Goal: Use online tool/utility: Utilize a website feature to perform a specific function

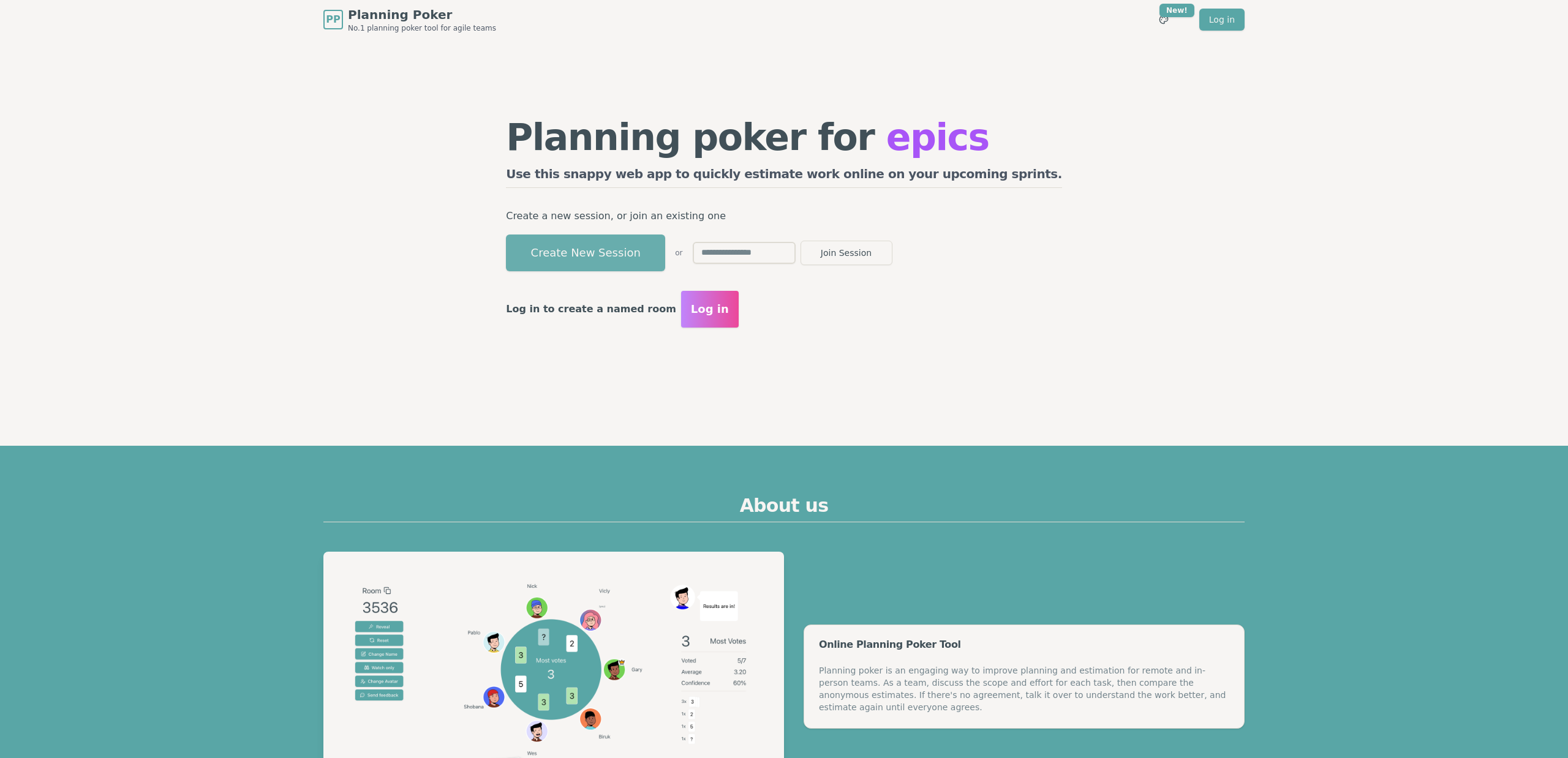
click at [665, 256] on button "Create New Session" at bounding box center [585, 253] width 159 height 37
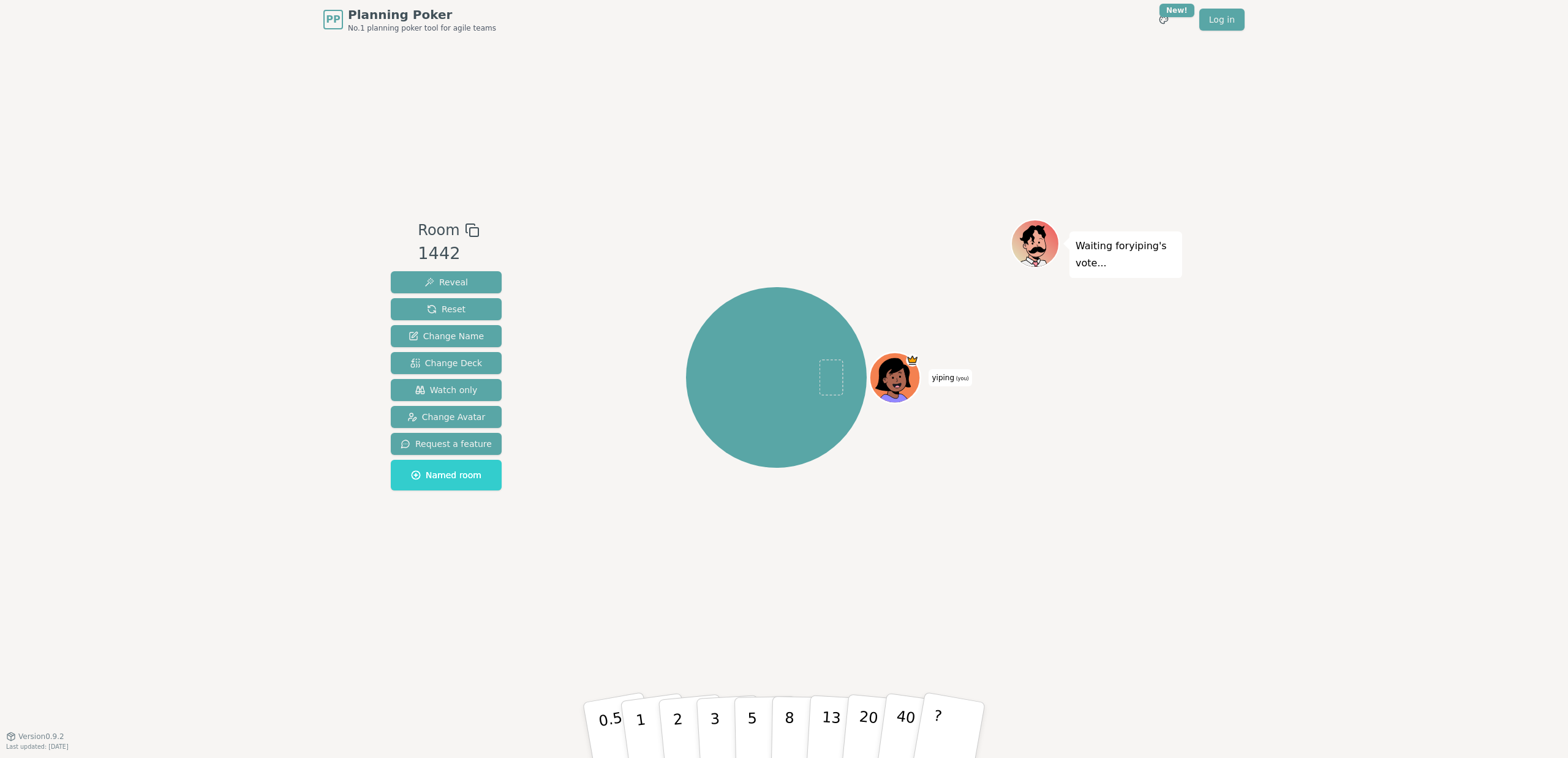
click at [463, 348] on div "Reveal Reset Change Name Change Deck Watch only Change Avatar Request a feature…" at bounding box center [446, 381] width 111 height 219
click at [463, 360] on span "Change Deck" at bounding box center [446, 363] width 71 height 12
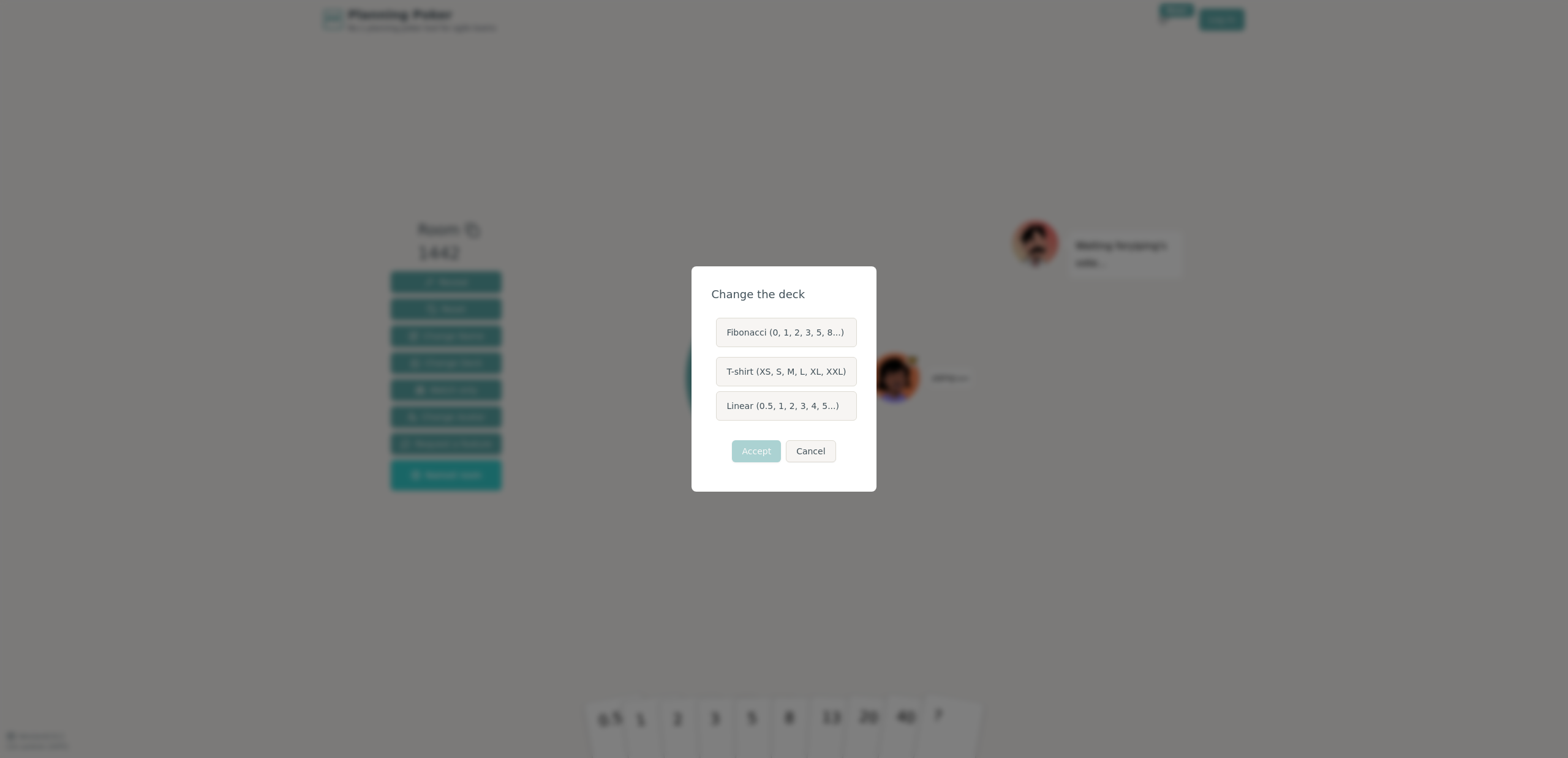
click at [764, 413] on label "Linear (0.5, 1, 2, 3, 4, 5...)" at bounding box center [786, 406] width 141 height 30
click at [720, 411] on button "Linear (0.5, 1, 2, 3, 4, 5...)" at bounding box center [715, 406] width 10 height 10
click at [763, 458] on button "Accept" at bounding box center [756, 451] width 49 height 22
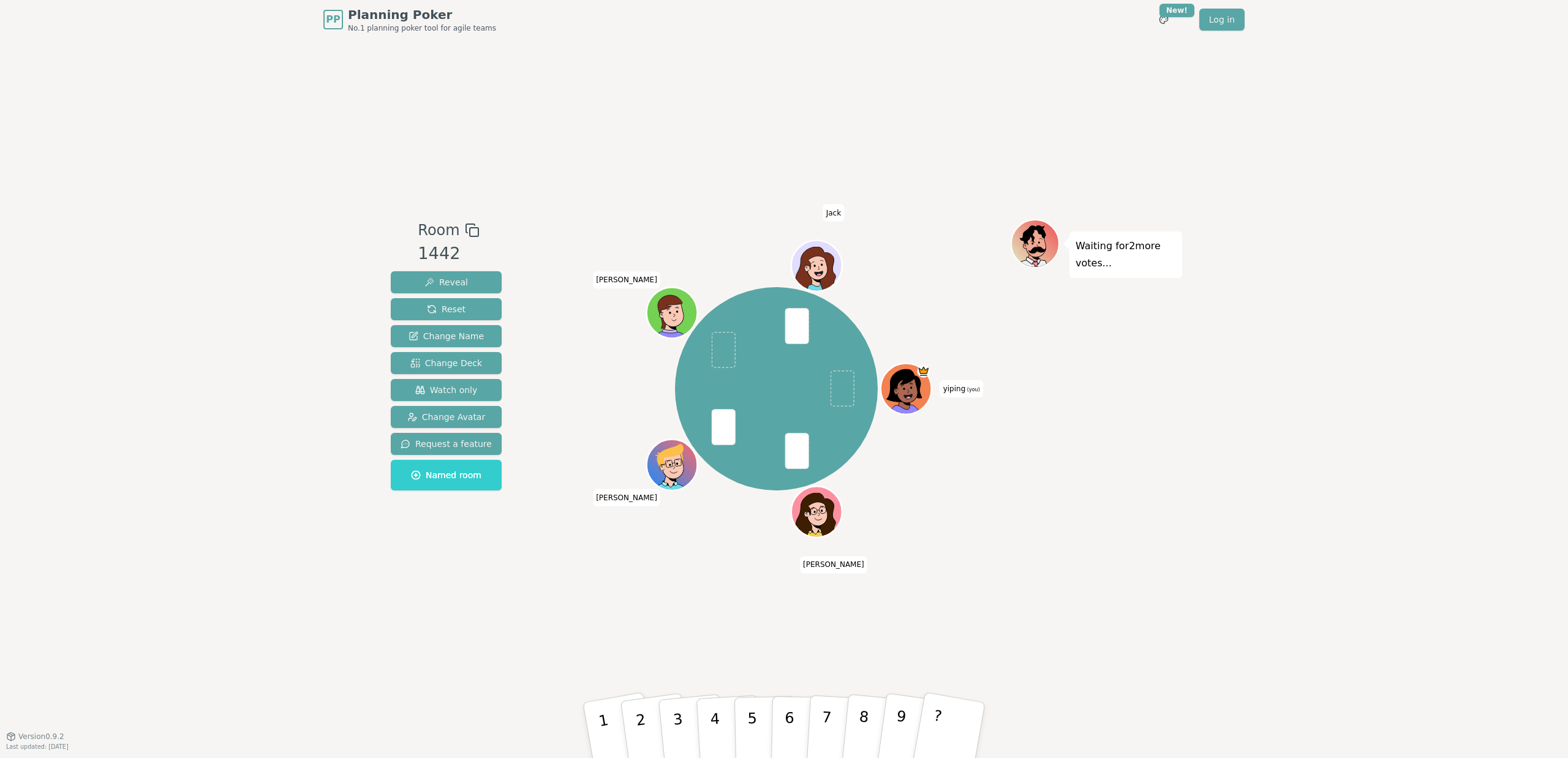
click at [791, 653] on div "Room 1442 Reveal Reset Change Name Change Deck Watch only Change Avatar Request…" at bounding box center [783, 387] width 796 height 697
click at [667, 730] on button "3" at bounding box center [691, 731] width 70 height 97
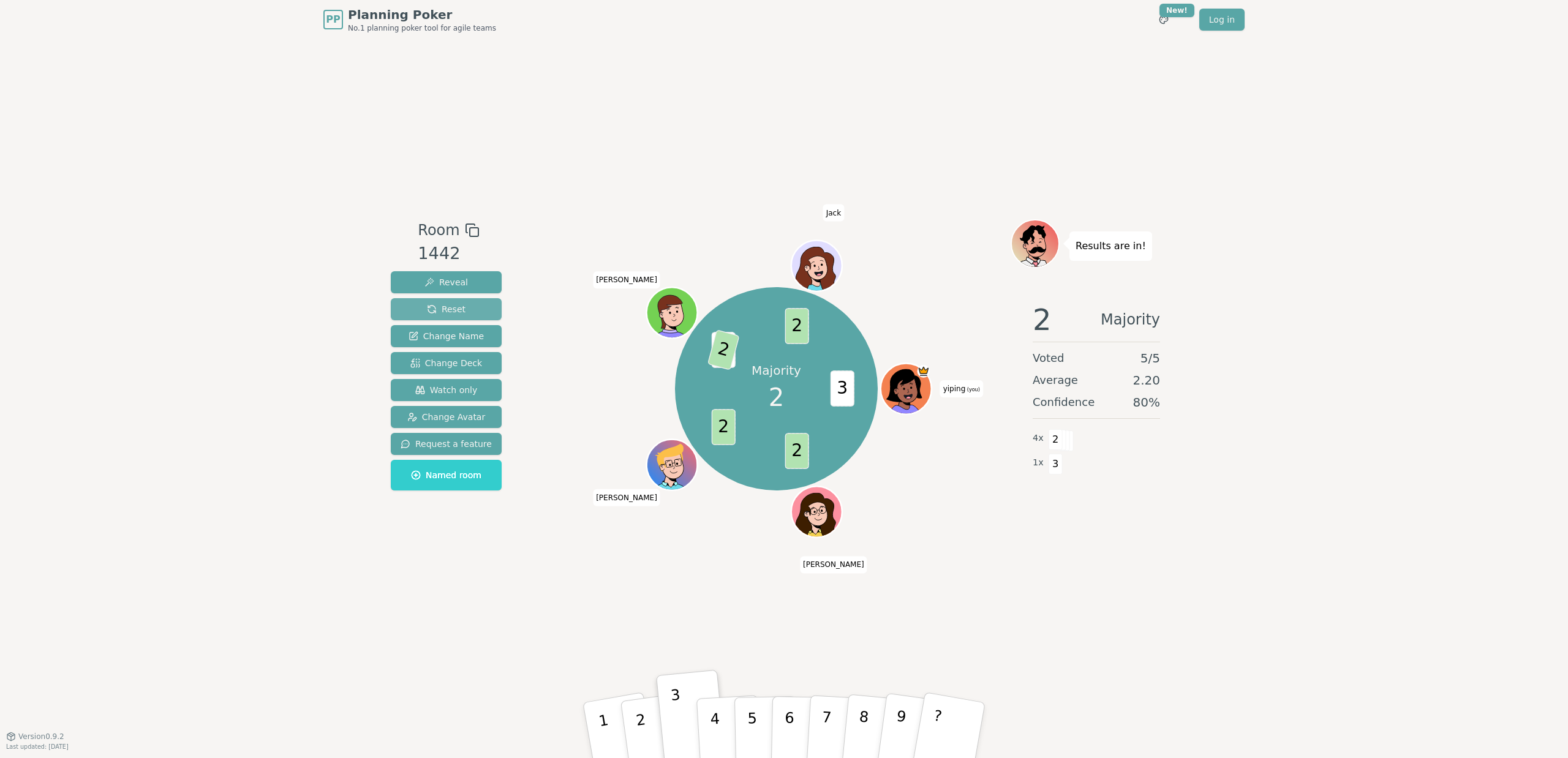
click at [467, 311] on button "Reset" at bounding box center [446, 309] width 111 height 22
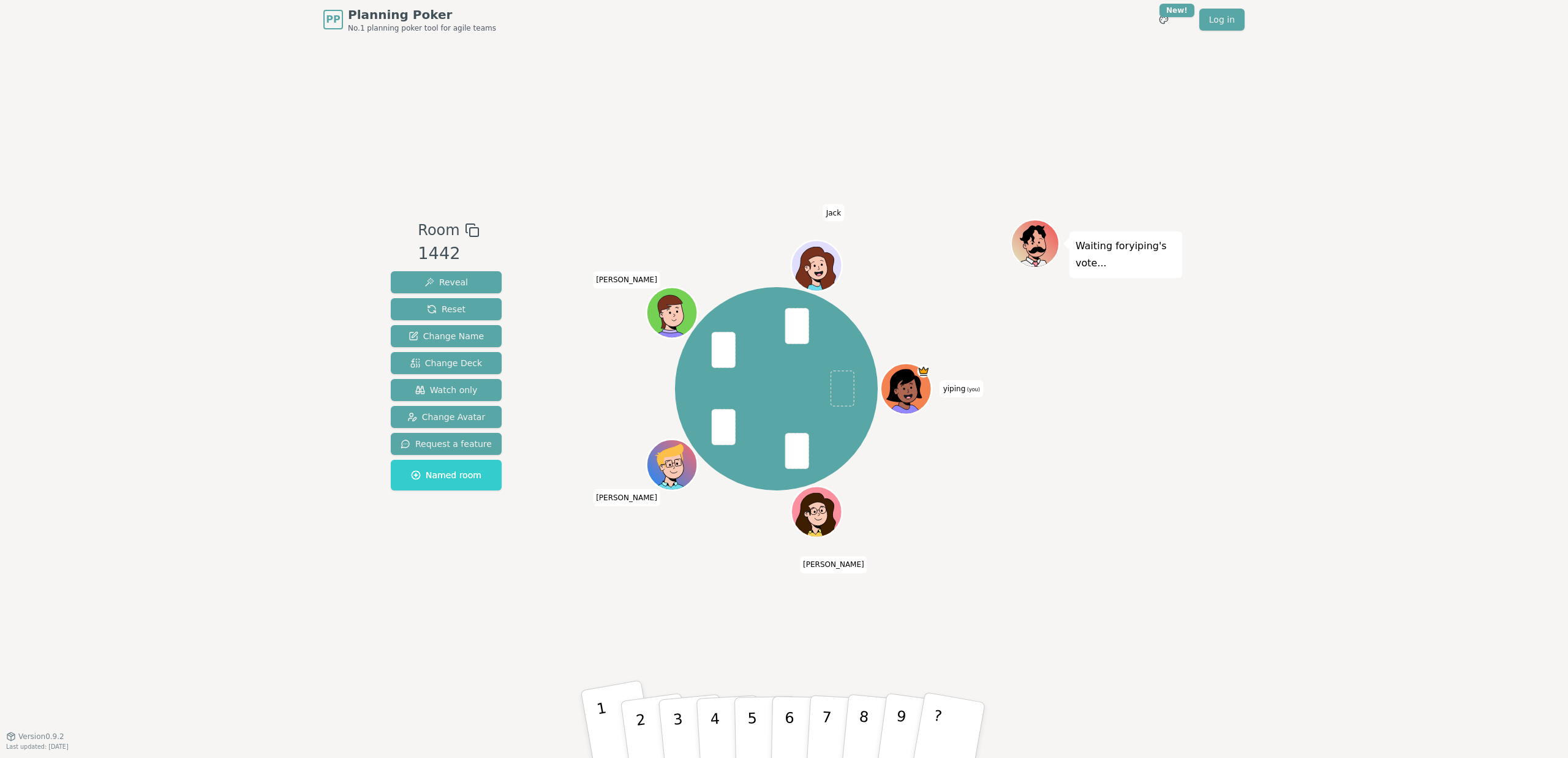
click at [605, 725] on p "1" at bounding box center [605, 733] width 20 height 67
click at [854, 624] on div "Room 1442 Reveal Reset Change Name Change Deck Watch only Change Avatar Request…" at bounding box center [783, 387] width 796 height 697
click at [639, 722] on p "2" at bounding box center [643, 732] width 18 height 67
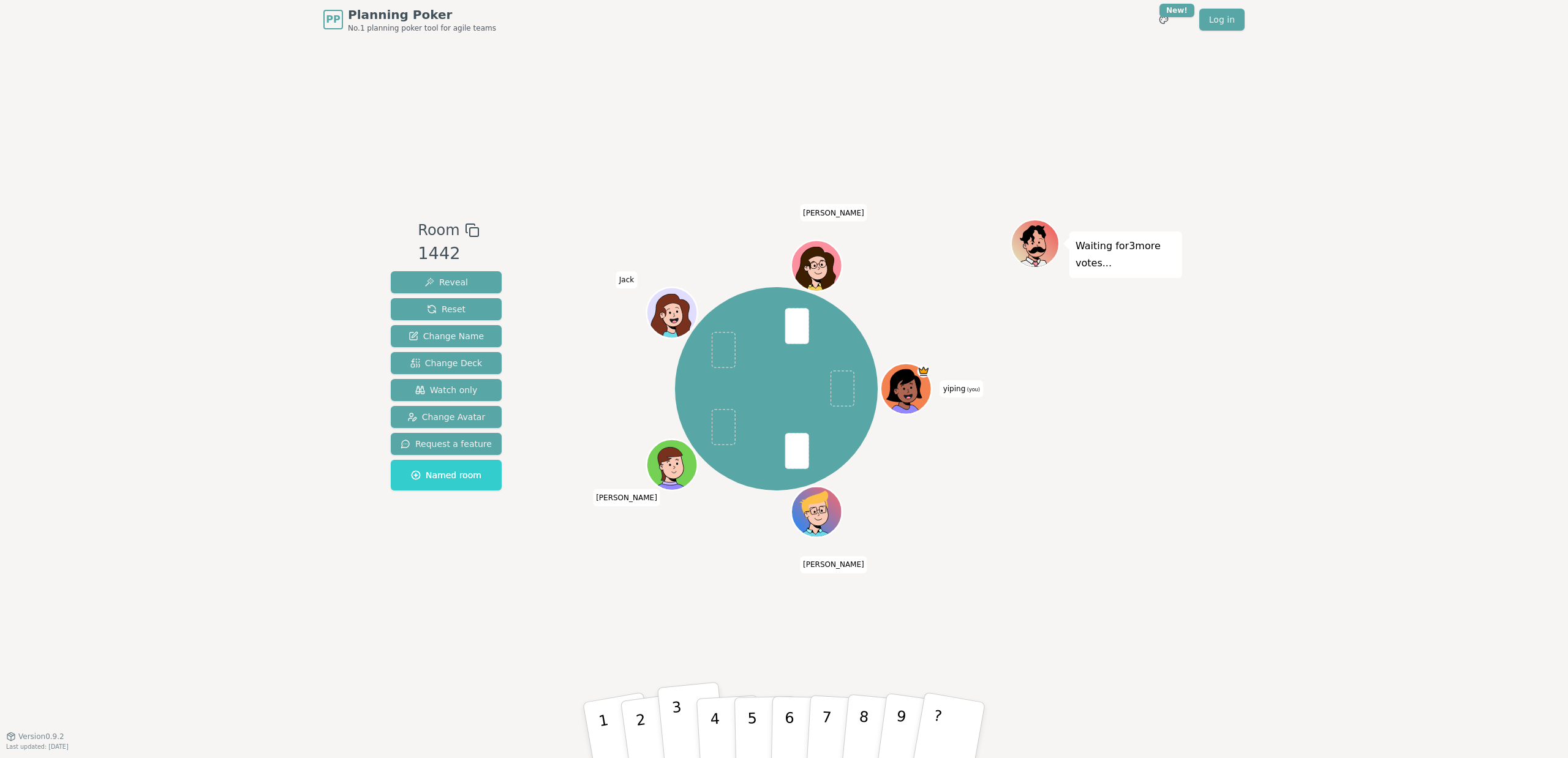
click at [686, 721] on button "3" at bounding box center [691, 731] width 70 height 97
click at [652, 719] on button "2" at bounding box center [655, 730] width 73 height 99
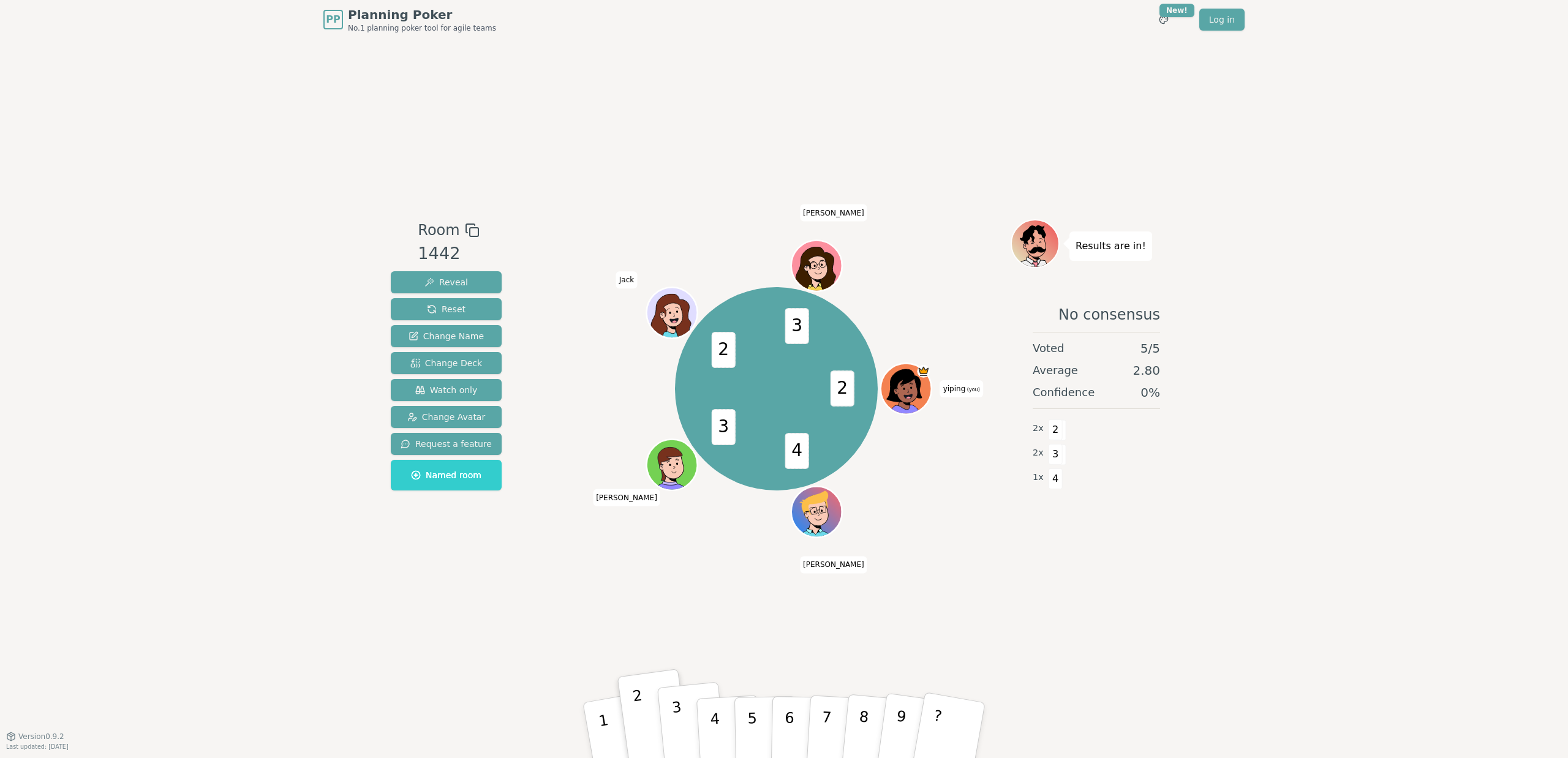
click at [680, 716] on p "3" at bounding box center [679, 732] width 16 height 67
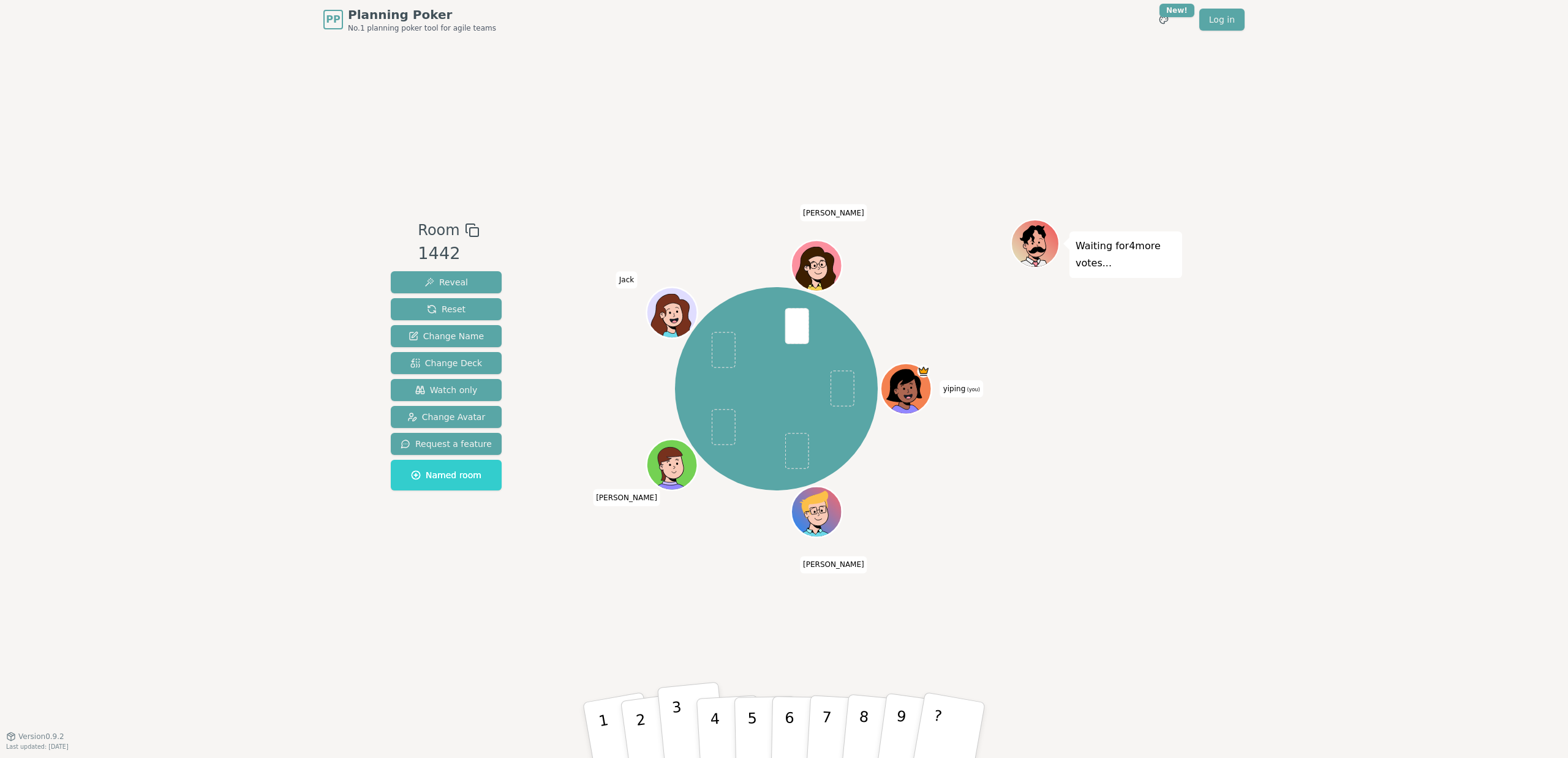
click at [682, 728] on p "3" at bounding box center [679, 732] width 16 height 67
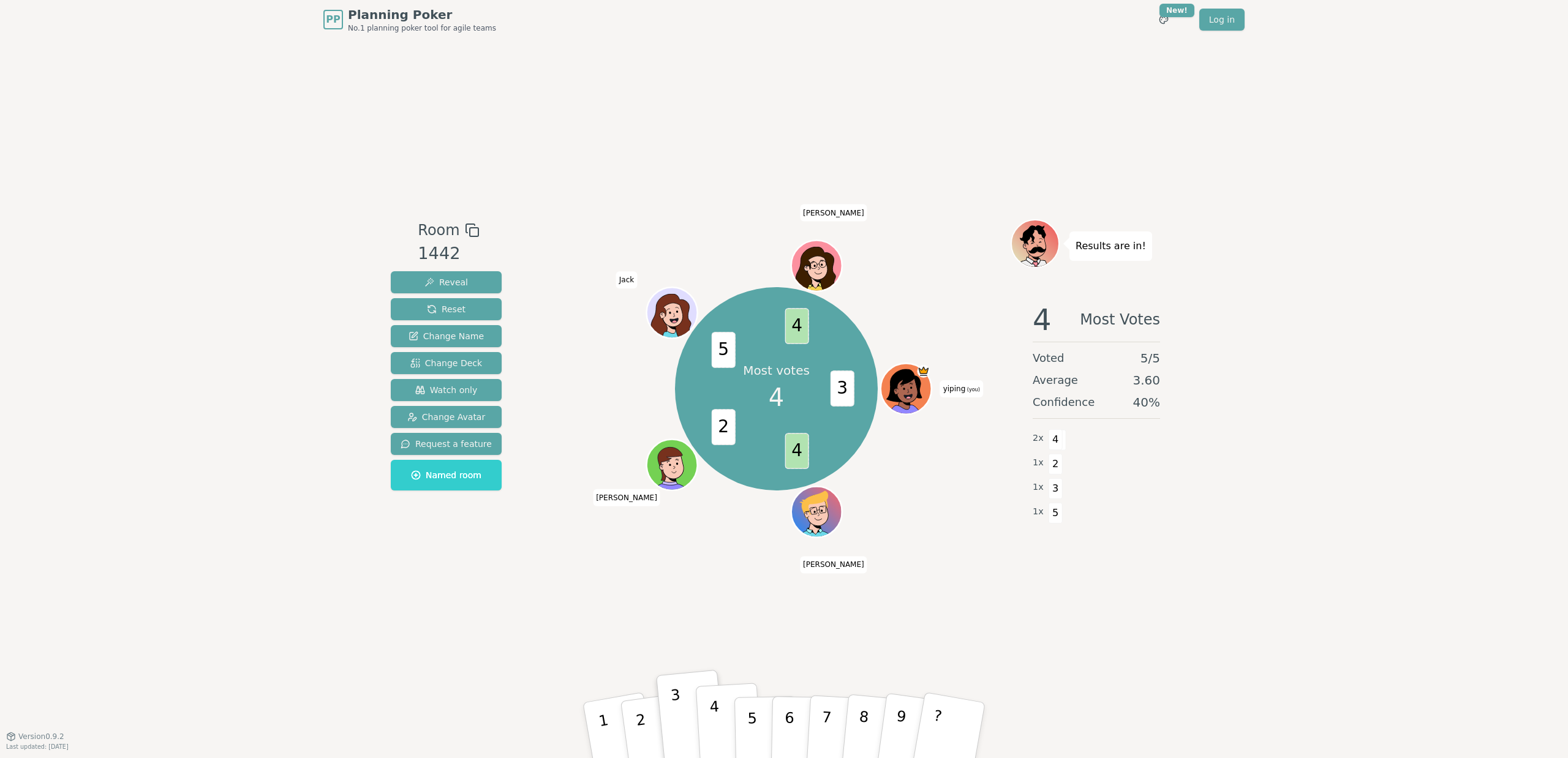
click at [717, 731] on p "4" at bounding box center [715, 732] width 13 height 67
